Goal: Information Seeking & Learning: Learn about a topic

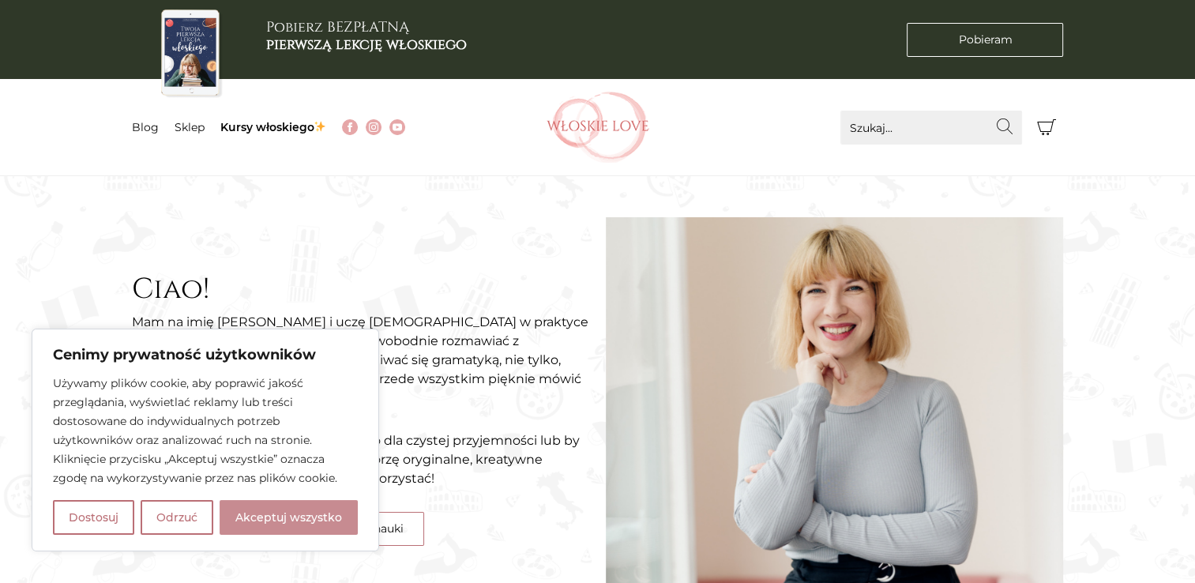
click at [291, 520] on button "Akceptuj wszystko" at bounding box center [289, 517] width 138 height 35
checkbox input "true"
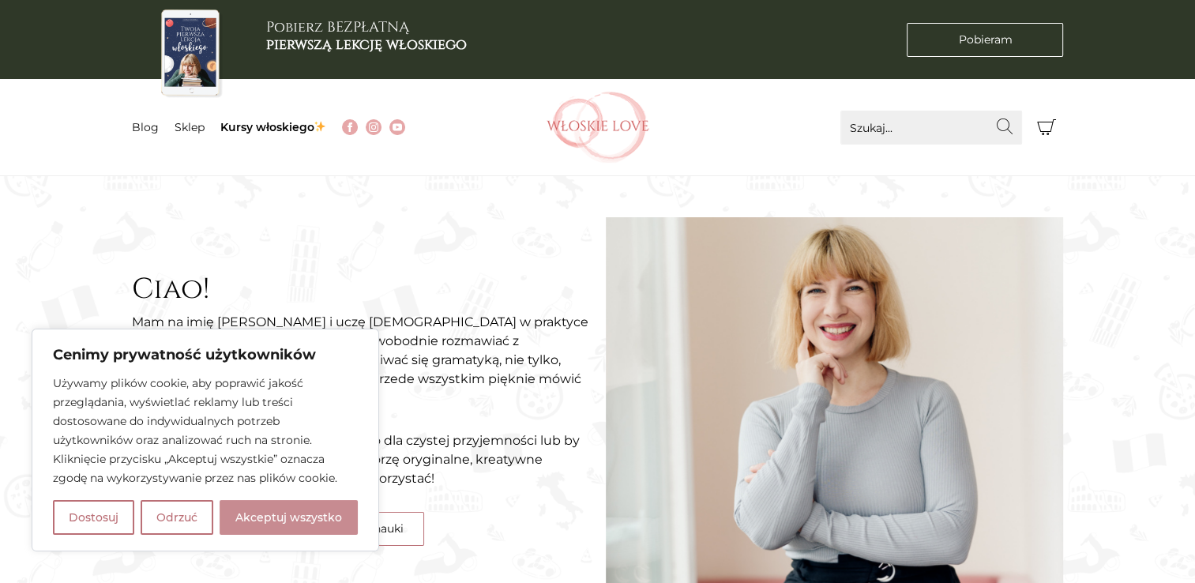
checkbox input "true"
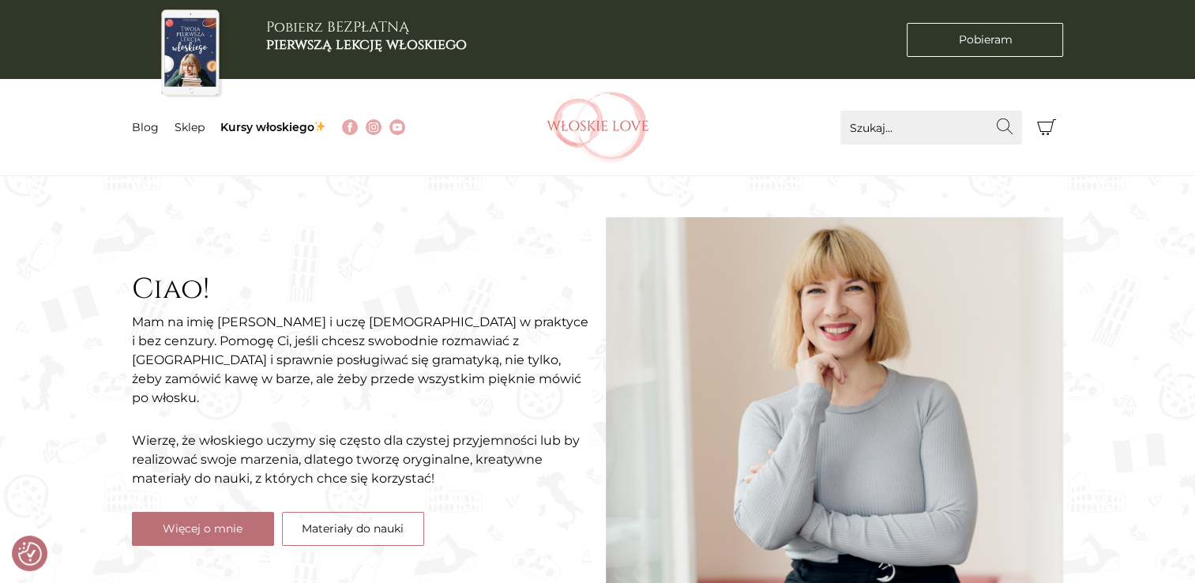
click at [63, 133] on header "Pobierz BEZPŁATNĄ pierwszą lekcję włoskiego [GEOGRAPHIC_DATA] Menu Blog Sklep K…" at bounding box center [597, 88] width 1195 height 176
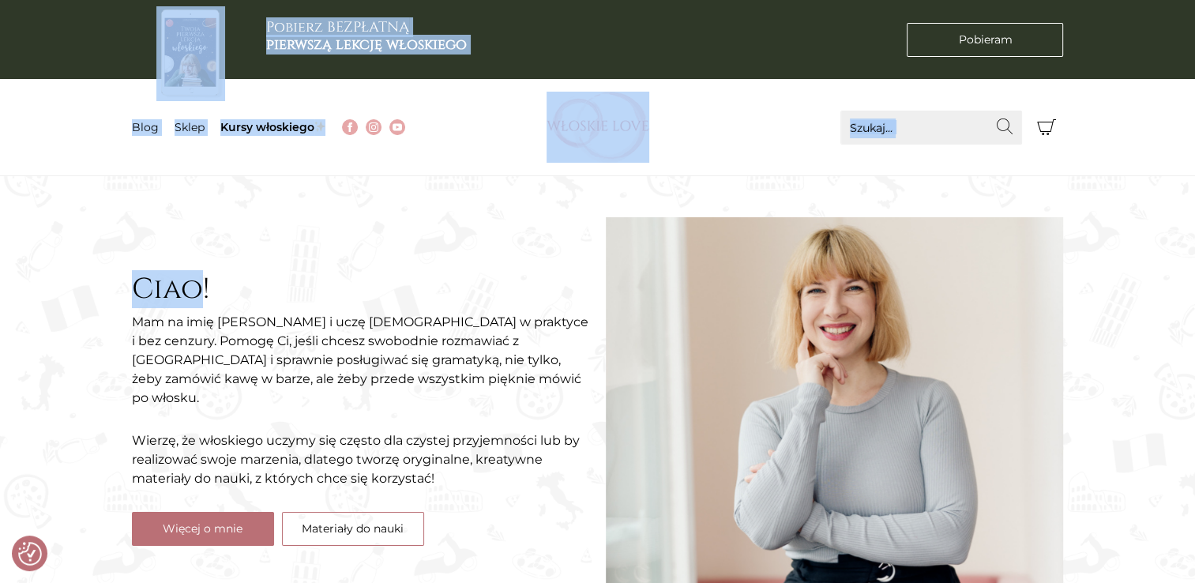
drag, startPoint x: 63, startPoint y: 133, endPoint x: 195, endPoint y: 268, distance: 188.2
drag, startPoint x: 195, startPoint y: 268, endPoint x: 341, endPoint y: 261, distance: 146.2
click at [341, 261] on div "Ciao! Mam na imię [PERSON_NAME] i uczę [DEMOGRAPHIC_DATA] w praktyce i bez cenz…" at bounding box center [361, 409] width 474 height 387
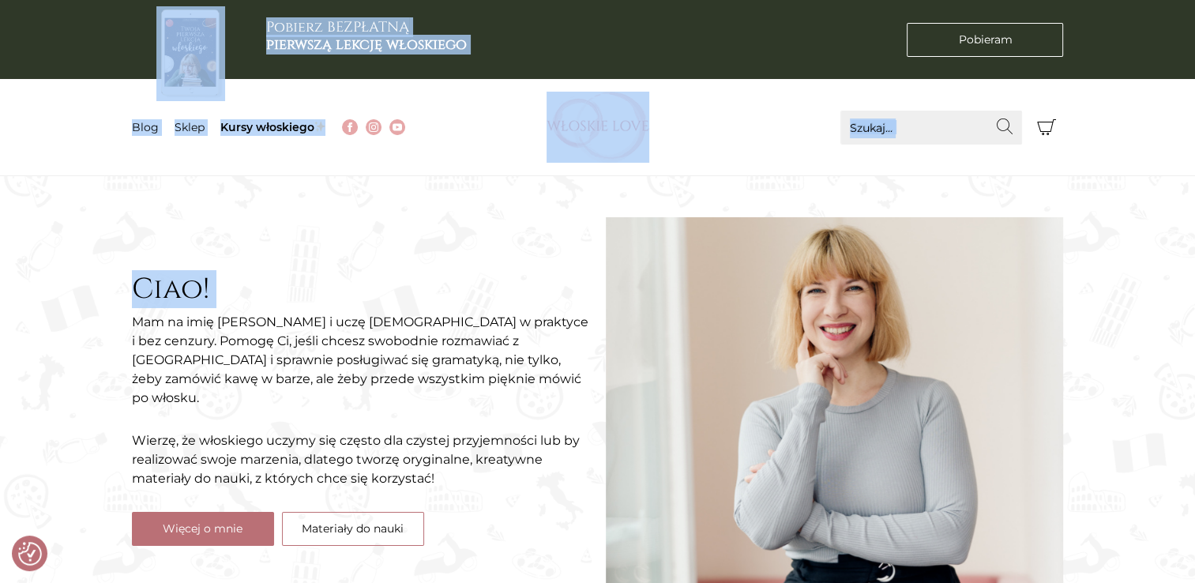
drag, startPoint x: 419, startPoint y: 160, endPoint x: 247, endPoint y: 185, distance: 174.0
click at [247, 185] on section "Ciao! Mam na imię [PERSON_NAME] i uczę [DEMOGRAPHIC_DATA] w praktyce i bez cenz…" at bounding box center [597, 386] width 1195 height 421
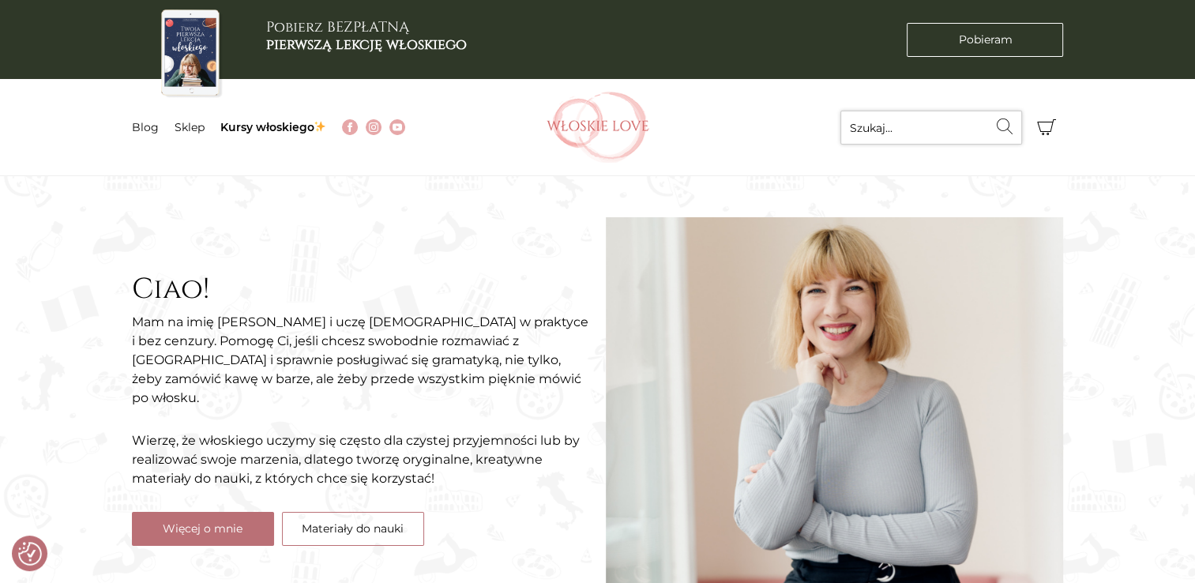
click at [954, 132] on input "Szukaj..." at bounding box center [931, 128] width 182 height 34
type input "zaloguj"
click at [988, 111] on button "Wyszukaj" at bounding box center [1005, 127] width 34 height 32
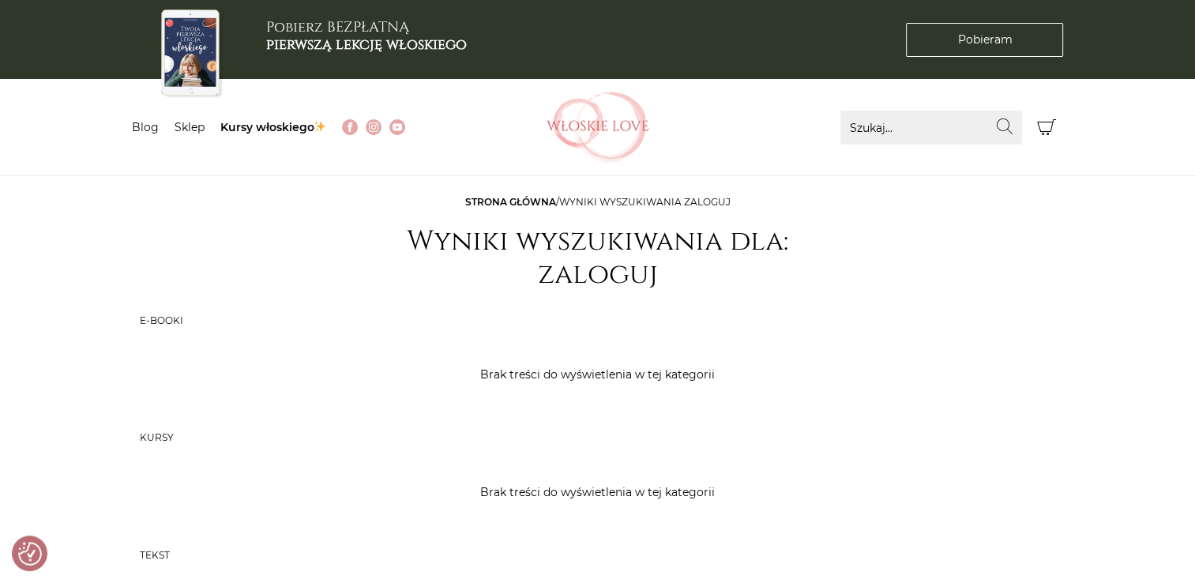
click at [418, 143] on nav "Menu Blog Sklep Kursy włoskiego" at bounding box center [318, 127] width 373 height 96
click at [251, 130] on link "Kursy włoskiego" at bounding box center [273, 127] width 107 height 14
